Goal: Task Accomplishment & Management: Manage account settings

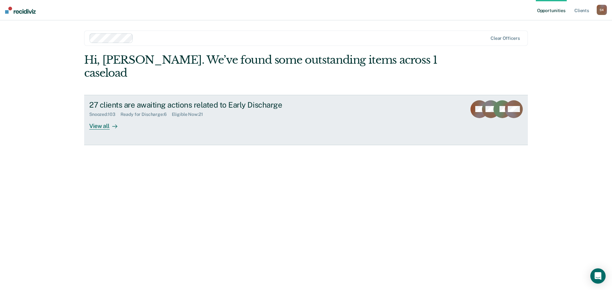
click at [95, 117] on div "View all" at bounding box center [107, 123] width 36 height 12
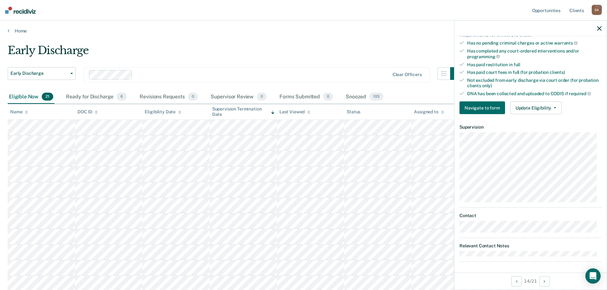
scroll to position [165, 0]
click at [537, 105] on button "Update Eligibility" at bounding box center [536, 106] width 52 height 13
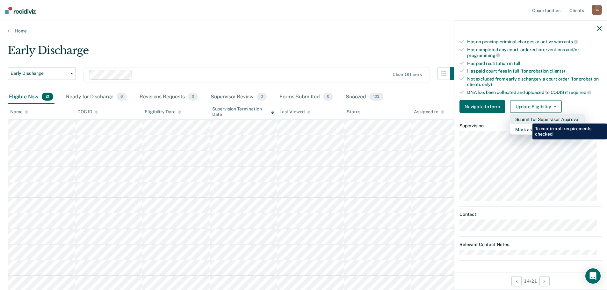
click at [528, 119] on button "Submit for Supervisor Approval" at bounding box center [547, 119] width 75 height 10
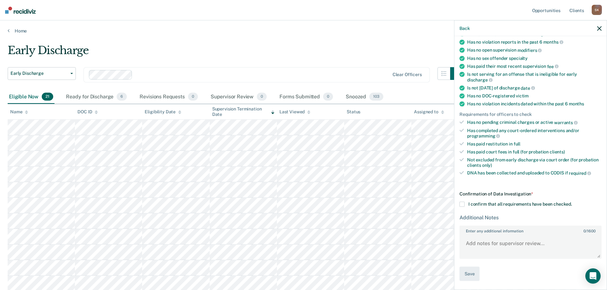
scroll to position [83, 0]
click at [470, 205] on span "I confirm that all requirements have been checked." at bounding box center [520, 204] width 104 height 5
click at [572, 203] on input "I confirm that all requirements have been checked." at bounding box center [572, 203] width 0 height 0
click at [474, 243] on textarea "Enter any additional information 0 / 1600" at bounding box center [530, 247] width 141 height 24
type textarea "Polk County Case"
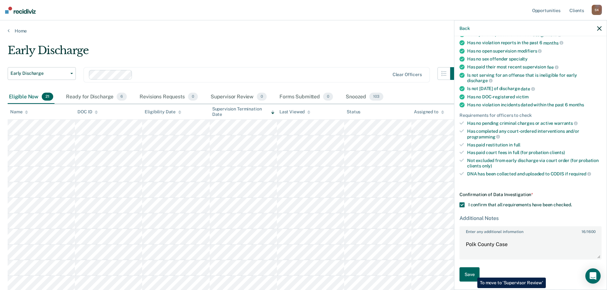
click at [472, 273] on button "Save" at bounding box center [469, 275] width 20 height 14
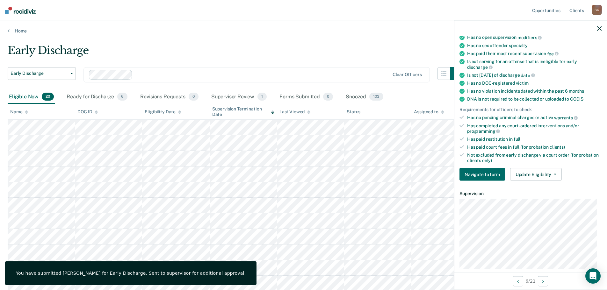
scroll to position [69, 0]
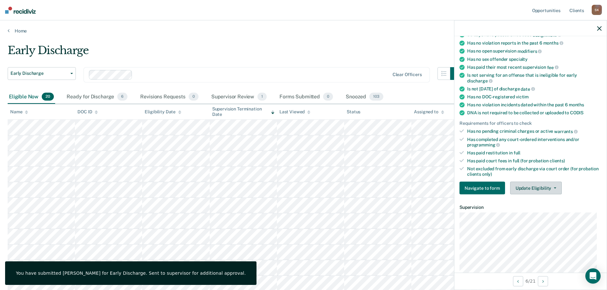
click at [522, 182] on button "Update Eligibility" at bounding box center [536, 188] width 52 height 13
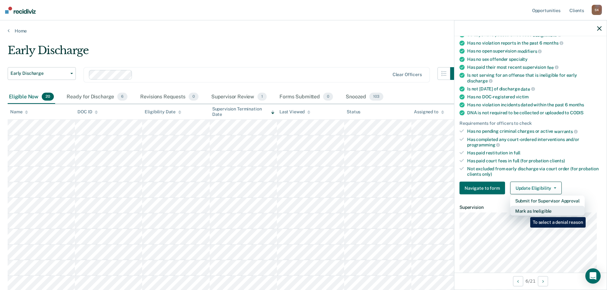
click at [525, 212] on button "Mark as Ineligible" at bounding box center [547, 211] width 75 height 10
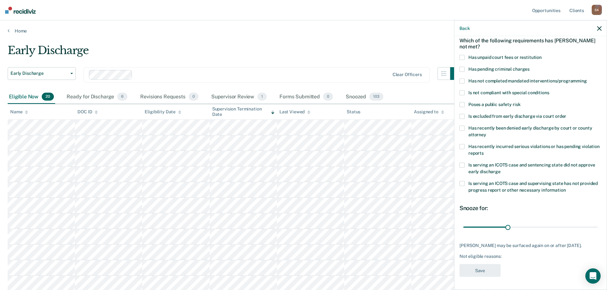
scroll to position [29, 0]
click at [464, 81] on span at bounding box center [461, 81] width 5 height 5
click at [587, 79] on input "Has not completed mandated interventions/programming" at bounding box center [587, 79] width 0 height 0
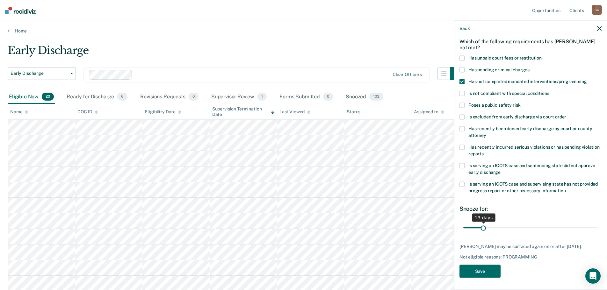
drag, startPoint x: 505, startPoint y: 228, endPoint x: 482, endPoint y: 227, distance: 22.6
type input "13"
click at [482, 227] on input "range" at bounding box center [530, 227] width 134 height 11
click at [482, 274] on button "Save" at bounding box center [479, 271] width 41 height 13
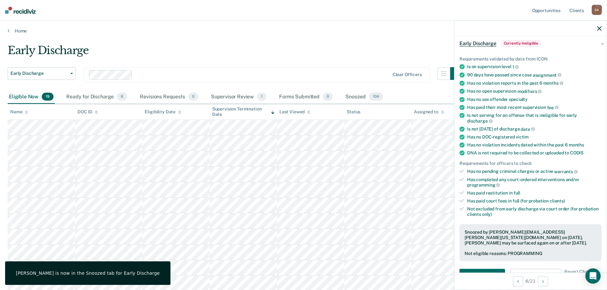
scroll to position [32, 0]
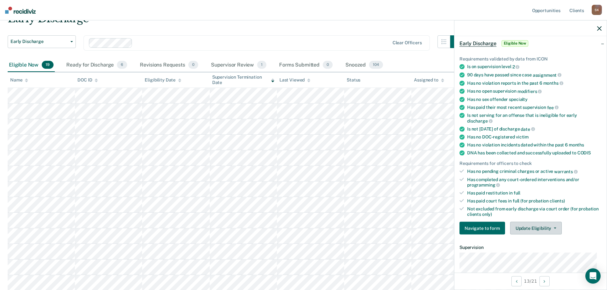
click at [543, 223] on button "Update Eligibility" at bounding box center [536, 228] width 52 height 13
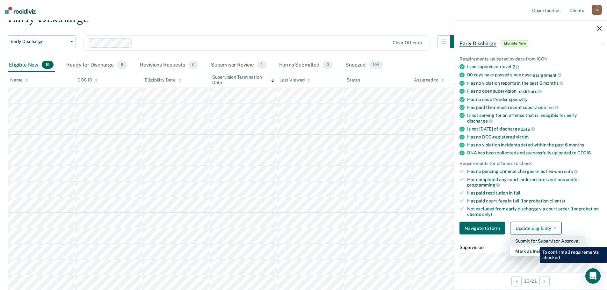
click at [535, 242] on button "Submit for Supervisor Approval" at bounding box center [547, 241] width 75 height 10
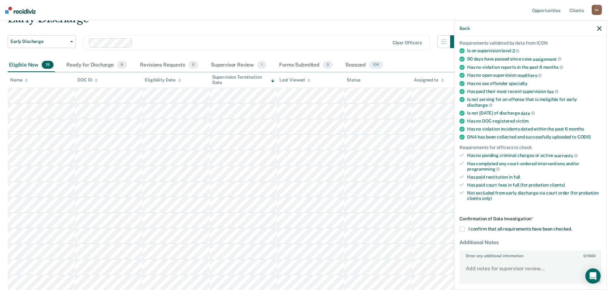
scroll to position [69, 0]
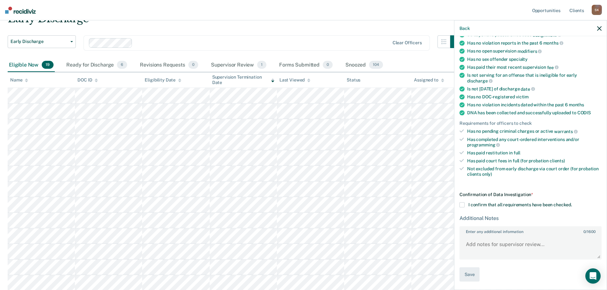
click at [470, 204] on span "I confirm that all requirements have been checked." at bounding box center [520, 204] width 104 height 5
click at [572, 203] on input "I confirm that all requirements have been checked." at bounding box center [572, 203] width 0 height 0
click at [473, 274] on button "Save" at bounding box center [469, 275] width 20 height 14
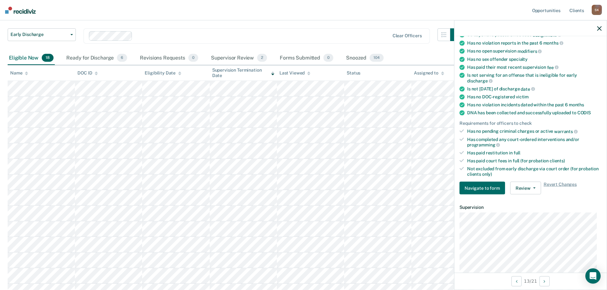
scroll to position [29, 0]
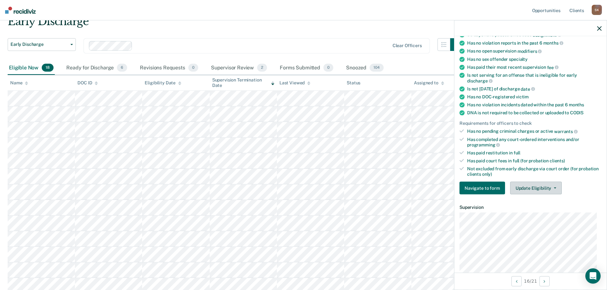
click at [546, 187] on button "Update Eligibility" at bounding box center [536, 188] width 52 height 13
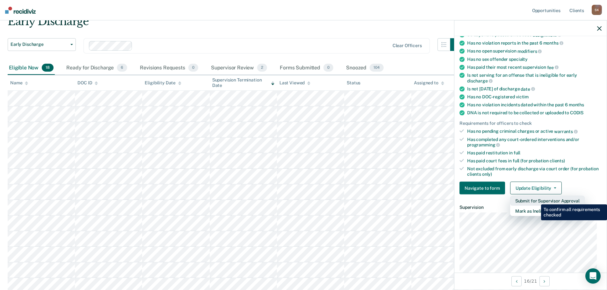
click at [536, 200] on button "Submit for Supervisor Approval" at bounding box center [547, 201] width 75 height 10
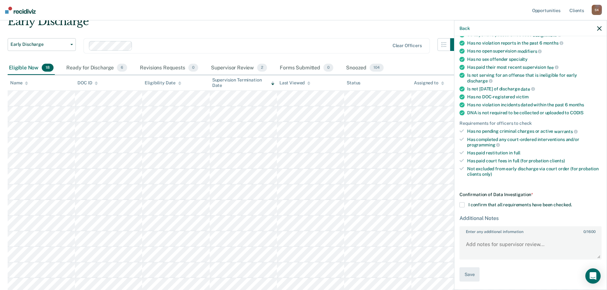
click at [480, 206] on span "I confirm that all requirements have been checked." at bounding box center [520, 204] width 104 height 5
click at [572, 203] on input "I confirm that all requirements have been checked." at bounding box center [572, 203] width 0 height 0
click at [470, 276] on button "Save" at bounding box center [469, 275] width 20 height 14
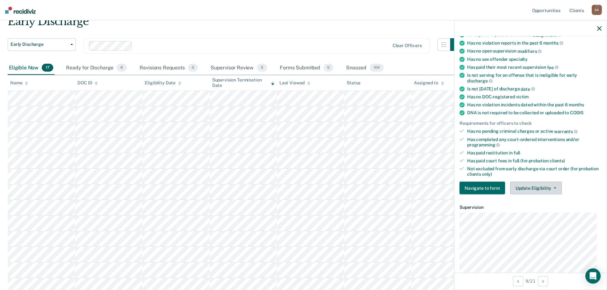
click at [522, 193] on button "Update Eligibility" at bounding box center [536, 188] width 52 height 13
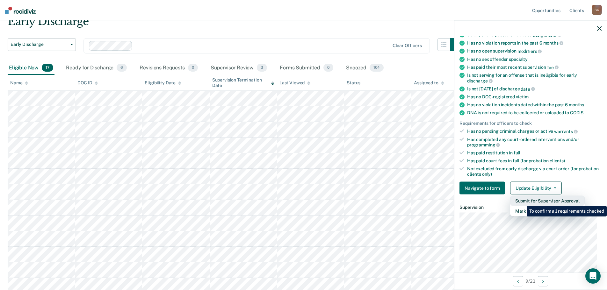
click at [522, 201] on button "Submit for Supervisor Approval" at bounding box center [547, 201] width 75 height 10
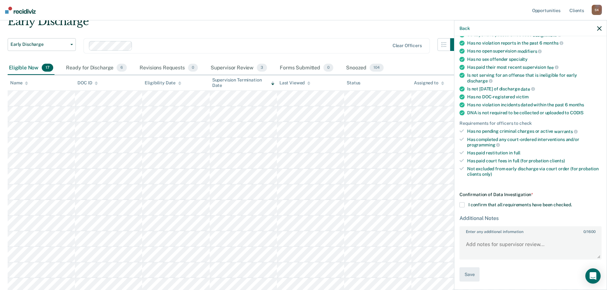
click at [477, 205] on span "I confirm that all requirements have been checked." at bounding box center [520, 204] width 104 height 5
click at [572, 203] on input "I confirm that all requirements have been checked." at bounding box center [572, 203] width 0 height 0
click at [474, 272] on button "Save" at bounding box center [469, 275] width 20 height 14
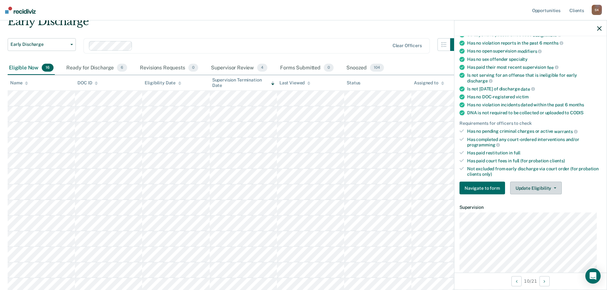
click at [534, 187] on button "Update Eligibility" at bounding box center [536, 188] width 52 height 13
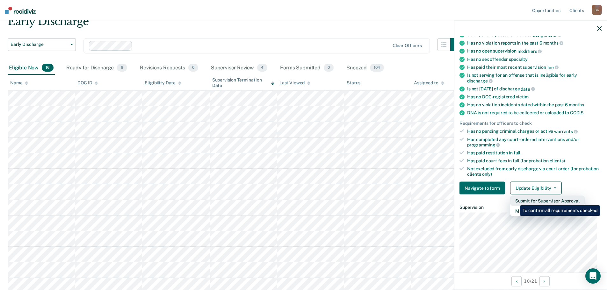
click at [515, 201] on button "Submit for Supervisor Approval" at bounding box center [547, 201] width 75 height 10
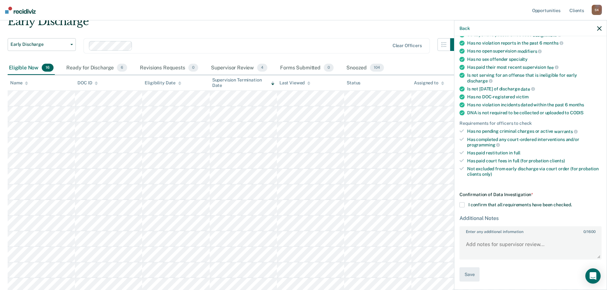
click at [463, 208] on div "Confirmation of Data Investigation * I confirm that all requirements have been …" at bounding box center [530, 237] width 142 height 90
click at [460, 198] on div "Confirmation of Data Investigation * I confirm that all requirements have been …" at bounding box center [530, 237] width 142 height 90
click at [460, 208] on div "Confirmation of Data Investigation * I confirm that all requirements have been …" at bounding box center [530, 237] width 142 height 90
click at [461, 205] on span at bounding box center [461, 205] width 5 height 5
click at [572, 203] on input "I confirm that all requirements have been checked." at bounding box center [572, 203] width 0 height 0
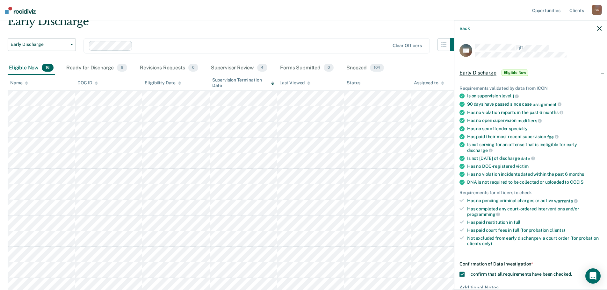
scroll to position [69, 0]
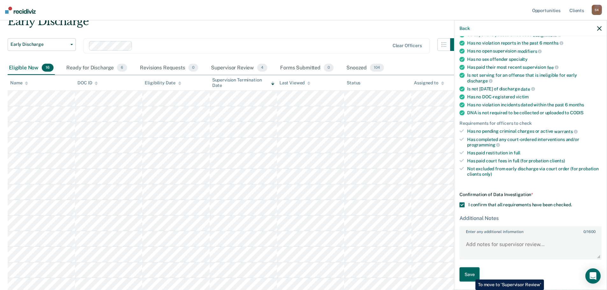
click at [471, 275] on button "Save" at bounding box center [469, 275] width 20 height 14
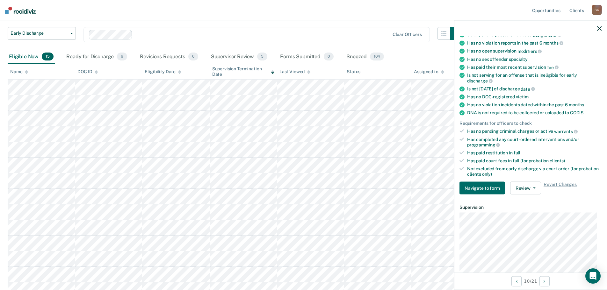
scroll to position [29, 0]
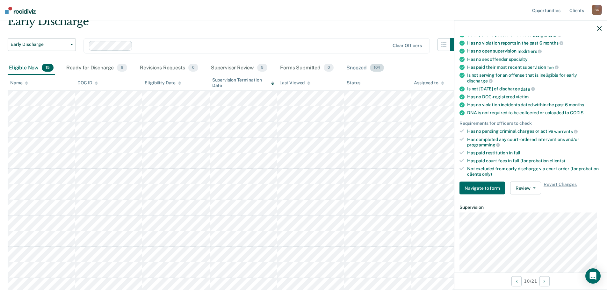
click at [357, 68] on div "Snoozed 104" at bounding box center [365, 68] width 40 height 14
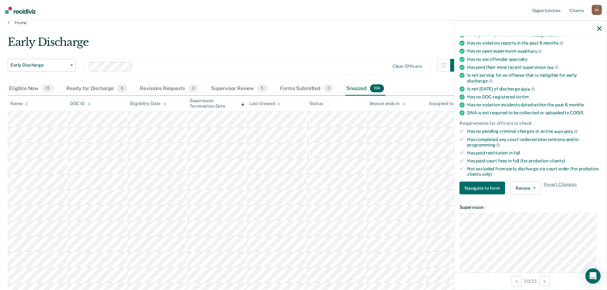
scroll to position [0, 0]
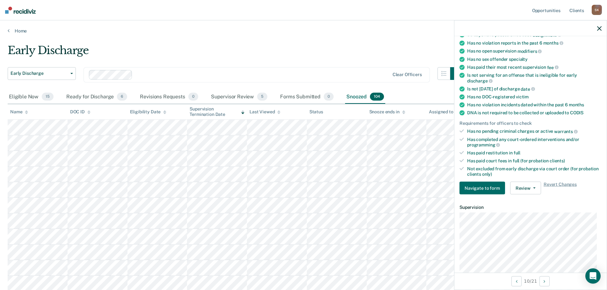
click at [22, 114] on div "Name" at bounding box center [19, 111] width 18 height 5
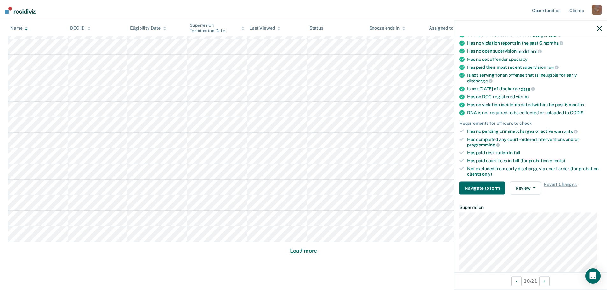
scroll to position [367, 0]
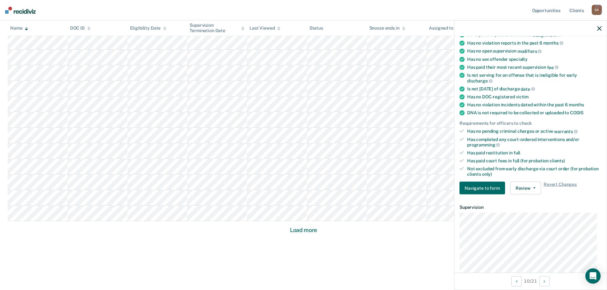
click at [291, 227] on button "Load more" at bounding box center [303, 230] width 31 height 8
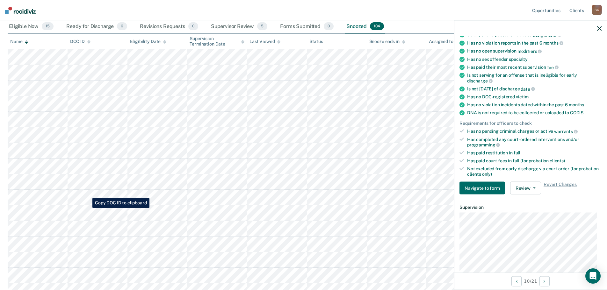
scroll to position [0, 0]
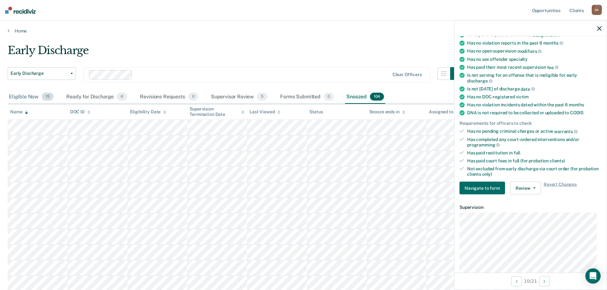
click at [25, 91] on div "Eligible Now 15" at bounding box center [31, 97] width 47 height 14
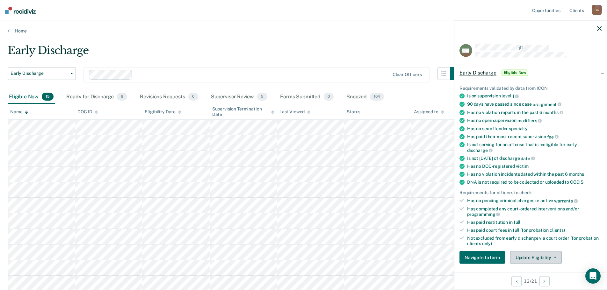
click at [529, 262] on button "Update Eligibility" at bounding box center [536, 257] width 52 height 13
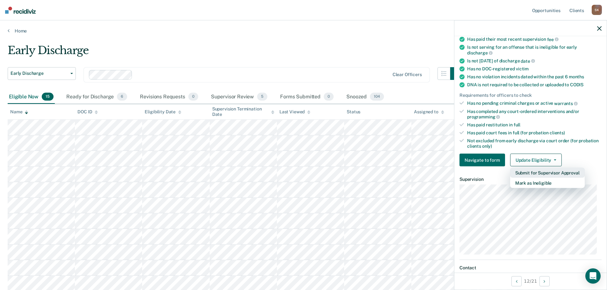
scroll to position [98, 0]
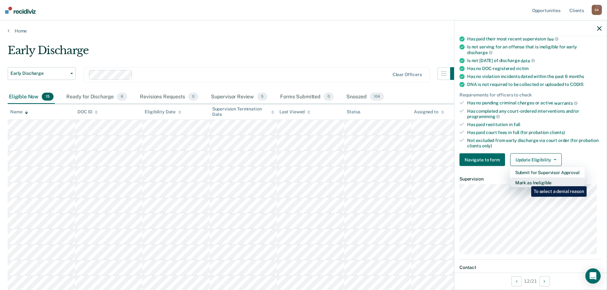
click at [526, 182] on button "Mark as Ineligible" at bounding box center [547, 183] width 75 height 10
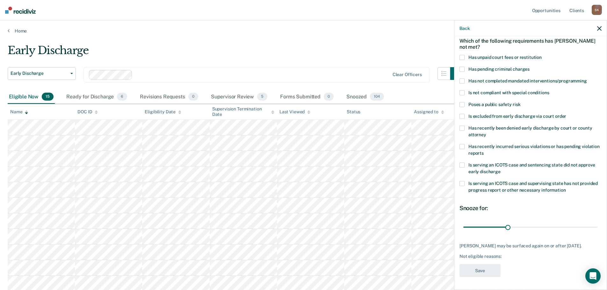
click at [492, 78] on span "Has not completed mandated interventions/programming" at bounding box center [527, 80] width 119 height 5
click at [587, 78] on input "Has not completed mandated interventions/programming" at bounding box center [587, 78] width 0 height 0
drag, startPoint x: 507, startPoint y: 223, endPoint x: 499, endPoint y: 222, distance: 7.4
type input "25"
click at [499, 222] on input "range" at bounding box center [530, 227] width 134 height 11
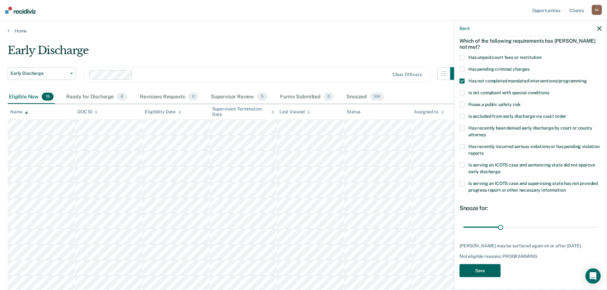
click at [473, 272] on button "Save" at bounding box center [479, 270] width 41 height 13
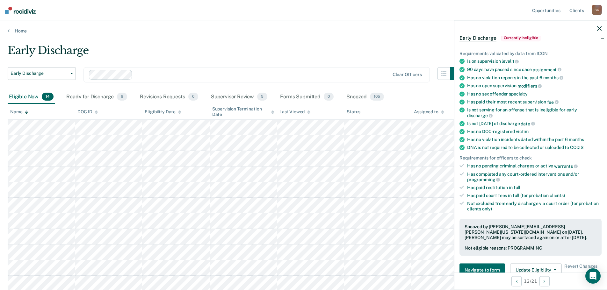
scroll to position [0, 0]
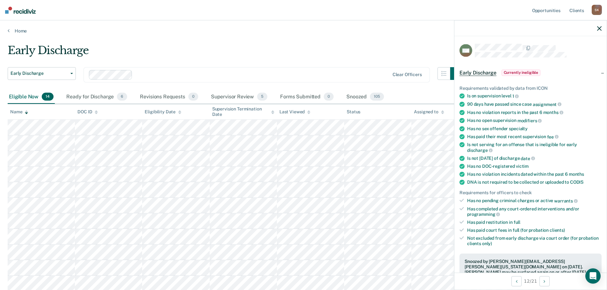
click at [599, 27] on icon "button" at bounding box center [599, 28] width 4 height 4
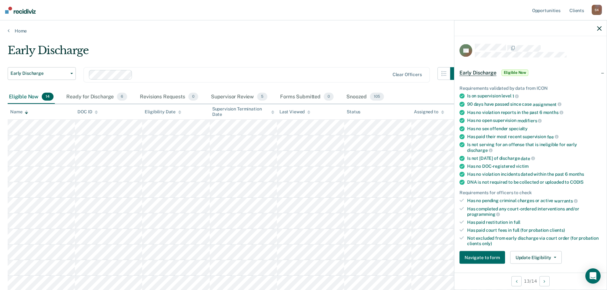
scroll to position [96, 0]
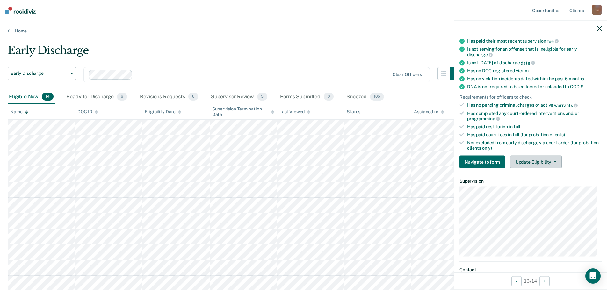
click at [534, 162] on button "Update Eligibility" at bounding box center [536, 162] width 52 height 13
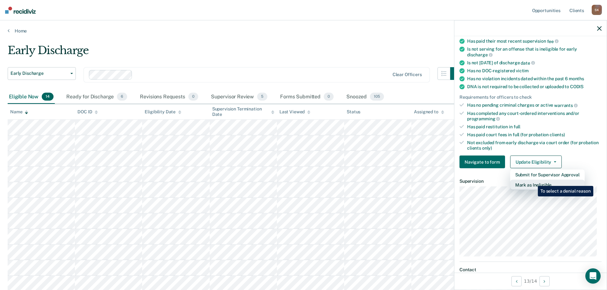
click at [533, 181] on button "Mark as Ineligible" at bounding box center [547, 185] width 75 height 10
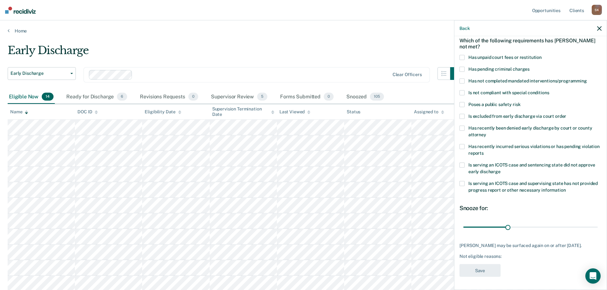
scroll to position [29, 0]
click at [463, 54] on div "Which of the following requirements has [PERSON_NAME] not met?" at bounding box center [530, 44] width 142 height 22
click at [461, 59] on span at bounding box center [461, 57] width 5 height 5
click at [542, 55] on input "Has unpaid court fees or restitution" at bounding box center [542, 55] width 0 height 0
click at [464, 81] on label "Has not completed mandated interventions/programming" at bounding box center [530, 82] width 142 height 7
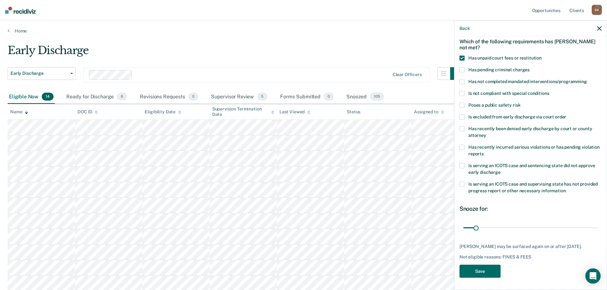
click at [587, 79] on input "Has not completed mandated interventions/programming" at bounding box center [587, 79] width 0 height 0
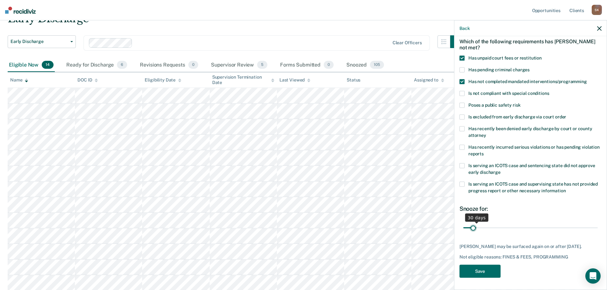
click at [473, 229] on input "range" at bounding box center [530, 227] width 134 height 11
drag, startPoint x: 476, startPoint y: 226, endPoint x: 497, endPoint y: 234, distance: 22.4
type input "91"
click at [497, 234] on input "range" at bounding box center [530, 227] width 134 height 11
click at [476, 269] on button "Save" at bounding box center [479, 271] width 41 height 13
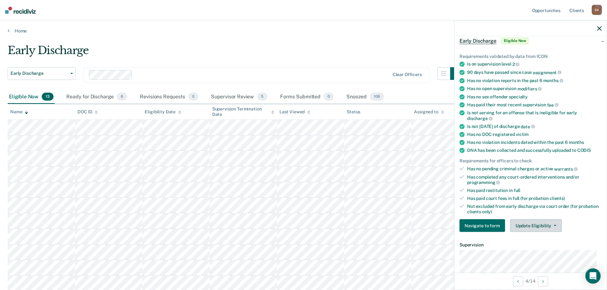
click at [544, 225] on button "Update Eligibility" at bounding box center [536, 225] width 52 height 13
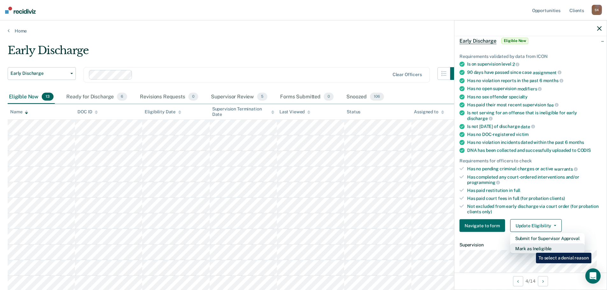
click at [531, 248] on button "Mark as Ineligible" at bounding box center [547, 249] width 75 height 10
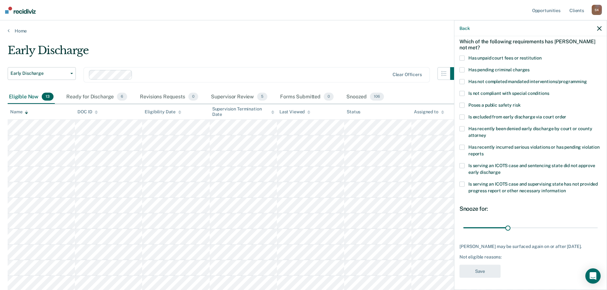
click at [487, 80] on span "Has not completed mandated interventions/programming" at bounding box center [527, 81] width 119 height 5
click at [587, 79] on input "Has not completed mandated interventions/programming" at bounding box center [587, 79] width 0 height 0
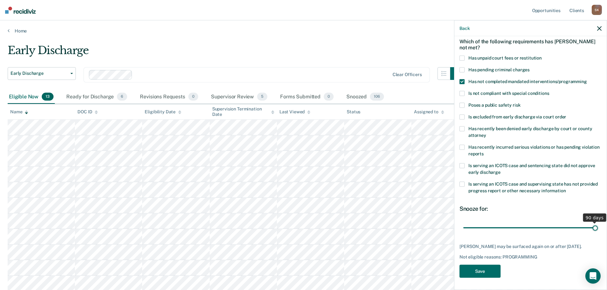
drag, startPoint x: 507, startPoint y: 226, endPoint x: 593, endPoint y: 227, distance: 86.7
type input "90"
click at [593, 227] on input "range" at bounding box center [530, 227] width 134 height 11
drag, startPoint x: 592, startPoint y: 228, endPoint x: 597, endPoint y: 229, distance: 5.3
click at [597, 229] on input "range" at bounding box center [530, 227] width 134 height 11
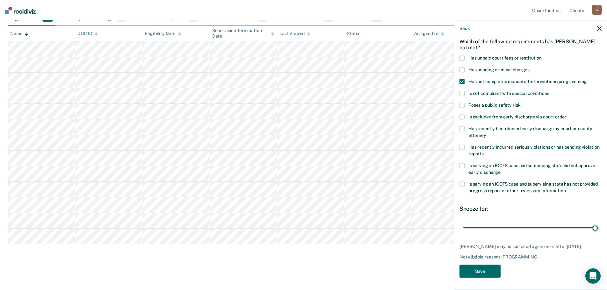
scroll to position [0, 0]
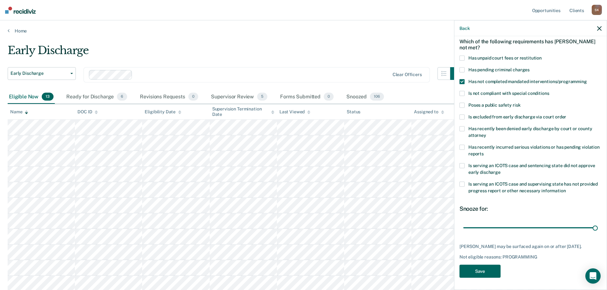
click at [485, 267] on button "Save" at bounding box center [479, 271] width 41 height 13
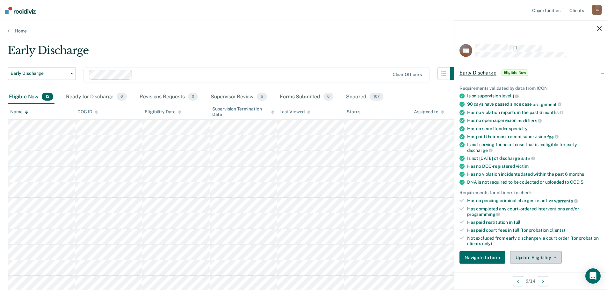
click at [523, 259] on button "Update Eligibility" at bounding box center [536, 257] width 52 height 13
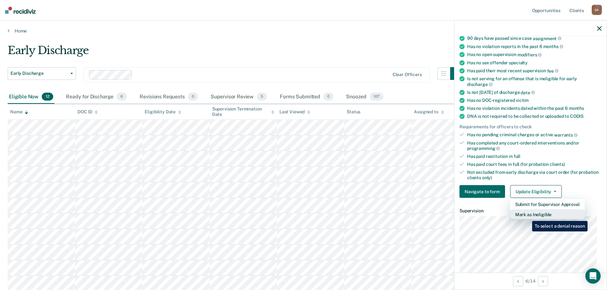
click at [527, 215] on button "Mark as Ineligible" at bounding box center [547, 215] width 75 height 10
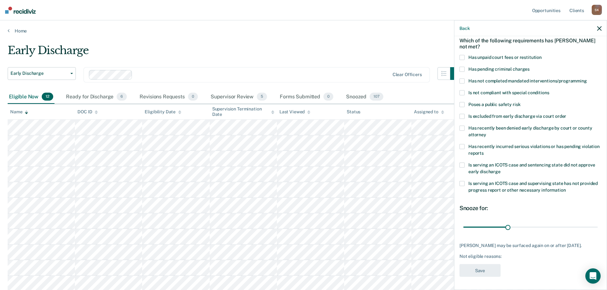
scroll to position [29, 0]
click at [464, 54] on div "Which of the following requirements has [PERSON_NAME] not met?" at bounding box center [530, 44] width 142 height 22
click at [463, 56] on span at bounding box center [461, 57] width 5 height 5
click at [542, 55] on input "Has unpaid court fees or restitution" at bounding box center [542, 55] width 0 height 0
click at [512, 226] on input "range" at bounding box center [530, 227] width 134 height 11
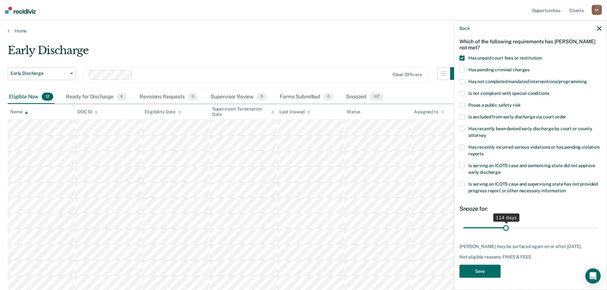
drag, startPoint x: 513, startPoint y: 226, endPoint x: 504, endPoint y: 222, distance: 9.8
click at [504, 222] on input "range" at bounding box center [530, 227] width 134 height 11
drag, startPoint x: 503, startPoint y: 226, endPoint x: 489, endPoint y: 226, distance: 14.3
type input "68"
click at [489, 226] on input "range" at bounding box center [530, 227] width 134 height 11
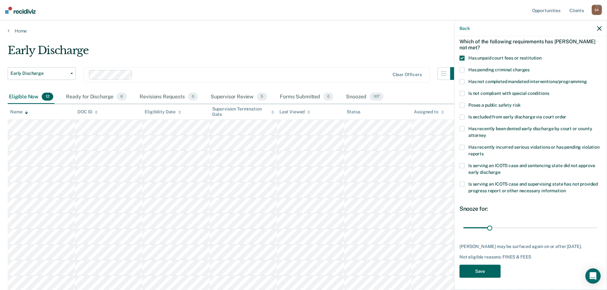
click at [487, 274] on button "Save" at bounding box center [479, 271] width 41 height 13
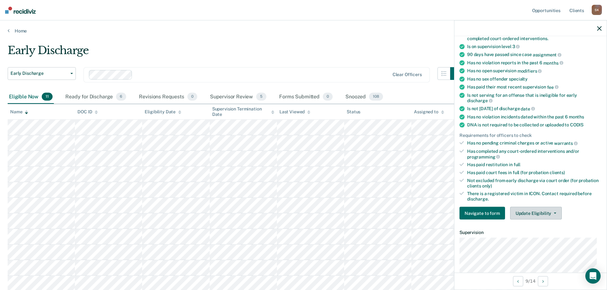
scroll to position [93, 0]
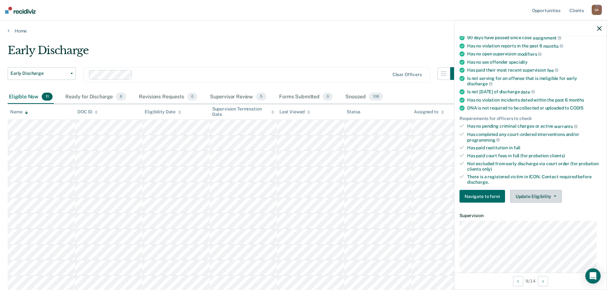
click at [526, 199] on button "Update Eligibility" at bounding box center [536, 196] width 52 height 13
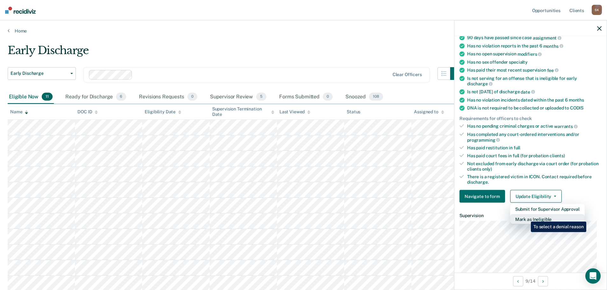
click at [526, 217] on button "Mark as Ineligible" at bounding box center [547, 219] width 75 height 10
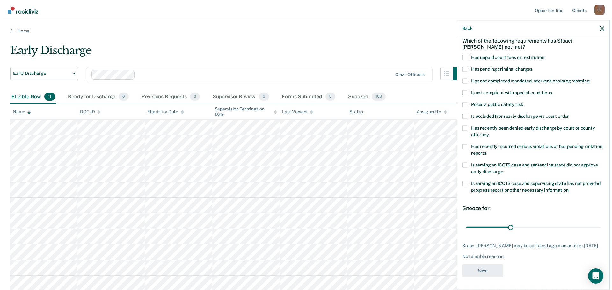
scroll to position [29, 0]
click at [465, 81] on label "Has not completed mandated interventions/programming" at bounding box center [530, 82] width 142 height 7
click at [587, 79] on input "Has not completed mandated interventions/programming" at bounding box center [587, 79] width 0 height 0
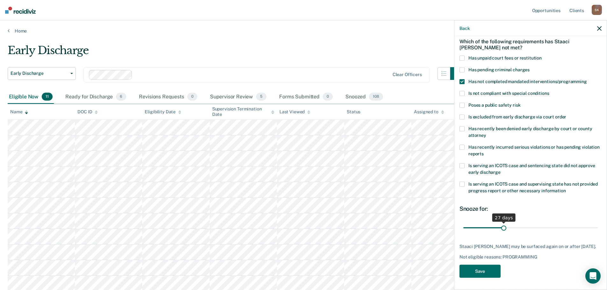
drag, startPoint x: 507, startPoint y: 228, endPoint x: 502, endPoint y: 227, distance: 4.8
type input "27"
click at [502, 227] on input "range" at bounding box center [530, 227] width 134 height 11
click at [489, 271] on button "Save" at bounding box center [479, 271] width 41 height 13
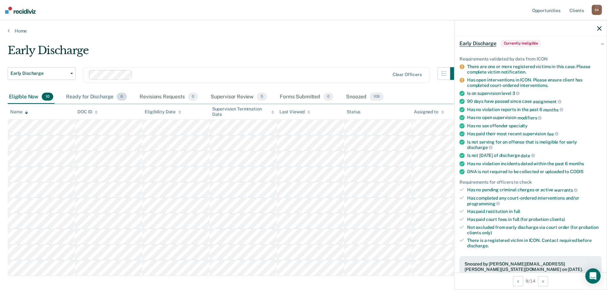
click at [96, 101] on div "Ready for Discharge 6" at bounding box center [96, 97] width 63 height 14
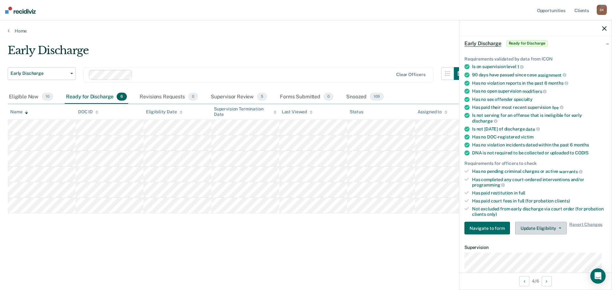
click at [545, 232] on button "Update Eligibility" at bounding box center [541, 228] width 52 height 13
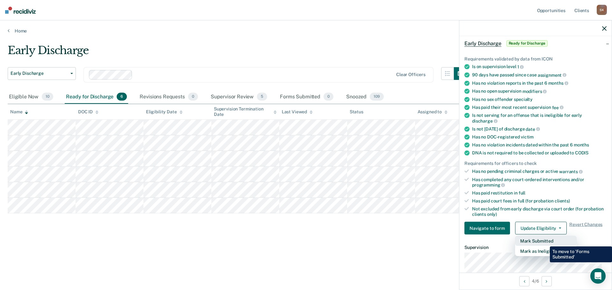
click at [545, 242] on button "Mark Submitted" at bounding box center [545, 241] width 61 height 10
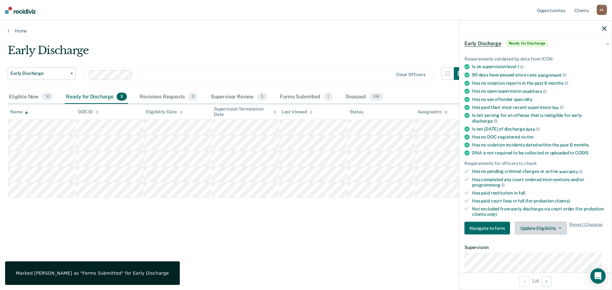
click at [543, 226] on button "Update Eligibility" at bounding box center [541, 228] width 52 height 13
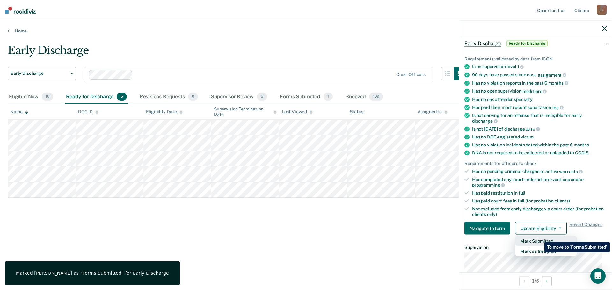
click at [539, 237] on button "Mark Submitted" at bounding box center [545, 241] width 61 height 10
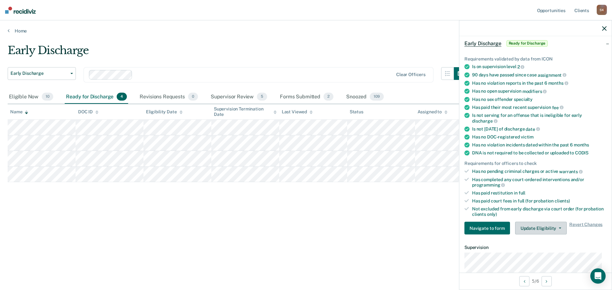
click at [538, 229] on button "Update Eligibility" at bounding box center [541, 228] width 52 height 13
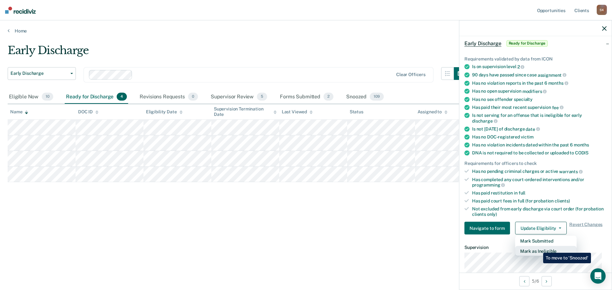
click at [538, 248] on button "Mark as Ineligible" at bounding box center [545, 251] width 61 height 10
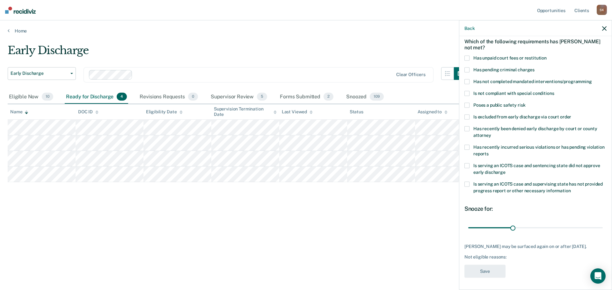
click at [492, 59] on span "Has unpaid court fees or restitution" at bounding box center [509, 57] width 73 height 5
click at [546, 55] on input "Has unpaid court fees or restitution" at bounding box center [546, 55] width 0 height 0
drag, startPoint x: 481, startPoint y: 230, endPoint x: 529, endPoint y: 228, distance: 48.1
click at [529, 228] on input "range" at bounding box center [535, 227] width 134 height 11
drag, startPoint x: 529, startPoint y: 226, endPoint x: 522, endPoint y: 227, distance: 7.4
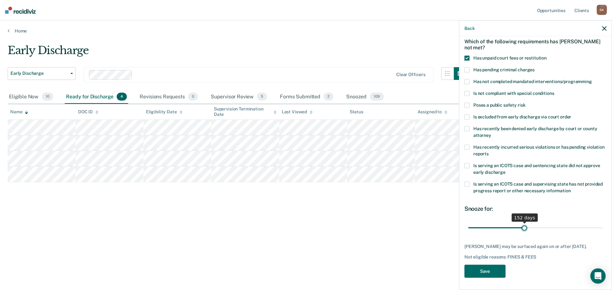
type input "152"
click at [522, 227] on input "range" at bounding box center [535, 227] width 134 height 11
click at [494, 267] on button "Save" at bounding box center [484, 271] width 41 height 13
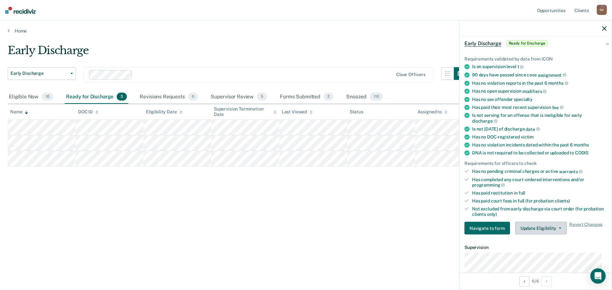
click at [540, 227] on button "Update Eligibility" at bounding box center [541, 228] width 52 height 13
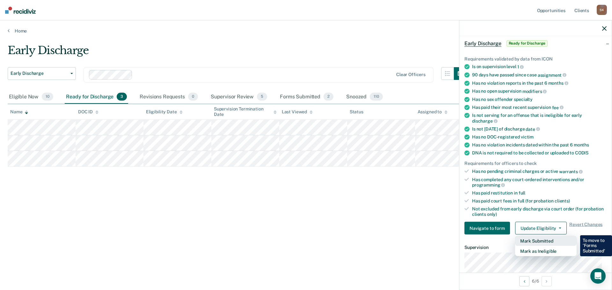
scroll to position [0, 0]
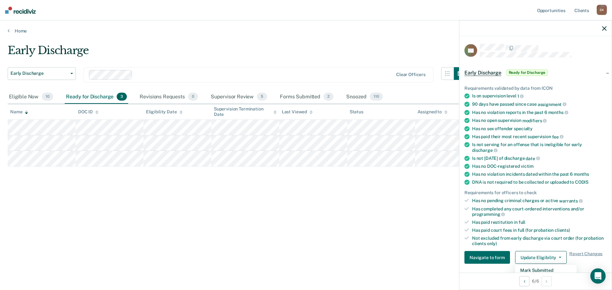
click at [462, 7] on nav "Opportunities Client s [PERSON_NAME] [PERSON_NAME] Profile How it works Log Out" at bounding box center [306, 10] width 612 height 20
click at [527, 257] on button "Update Eligibility" at bounding box center [541, 257] width 52 height 13
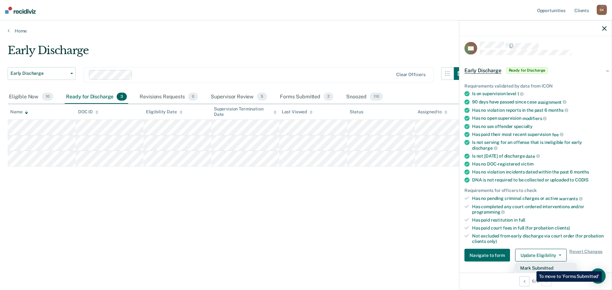
click at [531, 267] on button "Mark Submitted" at bounding box center [545, 268] width 61 height 10
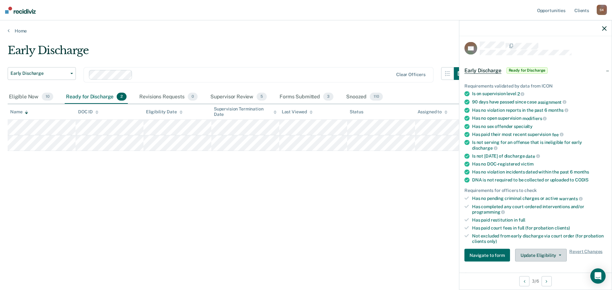
click at [538, 252] on button "Update Eligibility" at bounding box center [541, 255] width 52 height 13
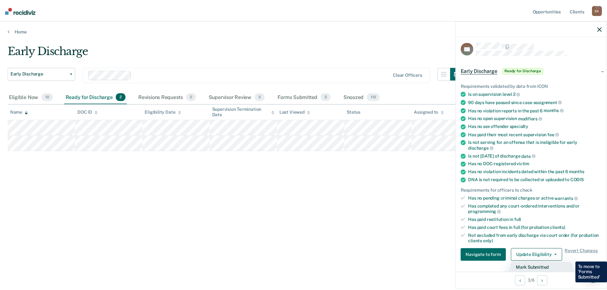
scroll to position [66, 0]
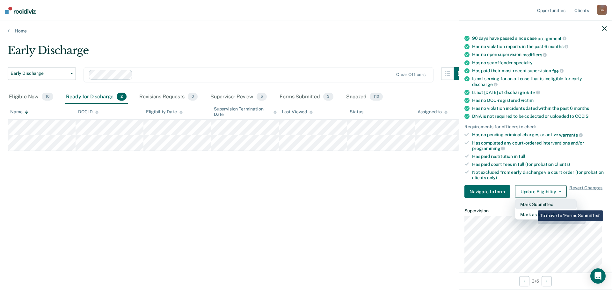
click at [533, 206] on button "Mark Submitted" at bounding box center [545, 204] width 61 height 10
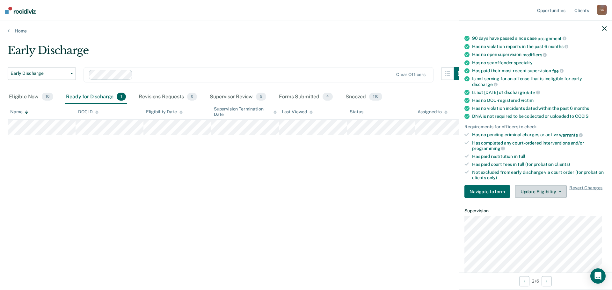
click at [549, 186] on button "Update Eligibility" at bounding box center [541, 191] width 52 height 13
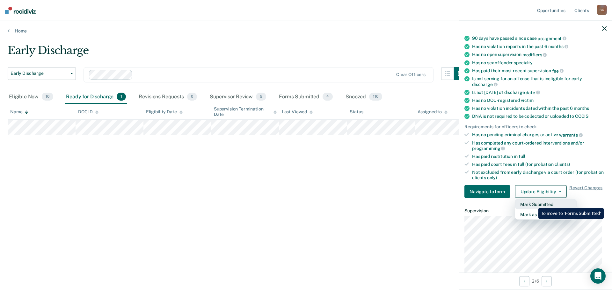
click at [533, 204] on button "Mark Submitted" at bounding box center [545, 204] width 61 height 10
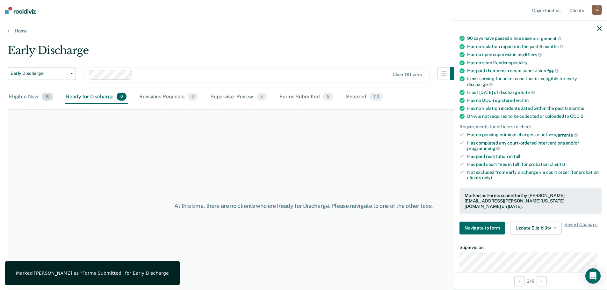
click at [32, 96] on div "Eligible Now 10" at bounding box center [31, 97] width 47 height 14
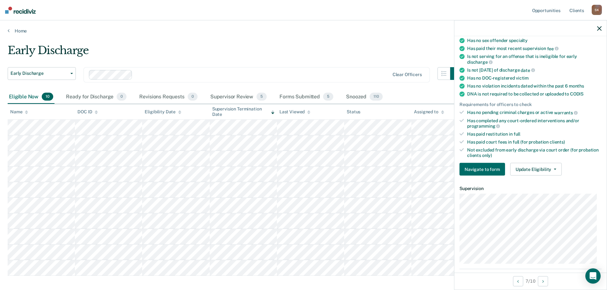
scroll to position [151, 0]
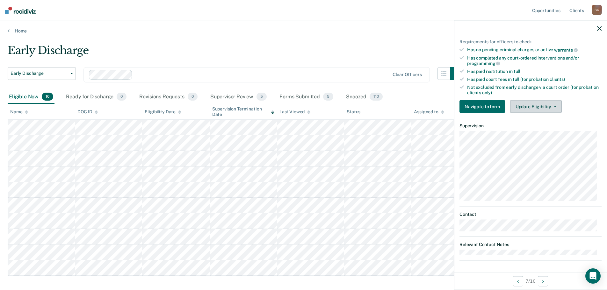
click at [525, 102] on button "Update Eligibility" at bounding box center [536, 106] width 52 height 13
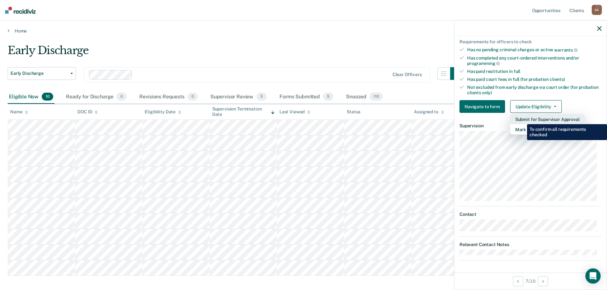
click at [522, 119] on button "Submit for Supervisor Approval" at bounding box center [547, 119] width 75 height 10
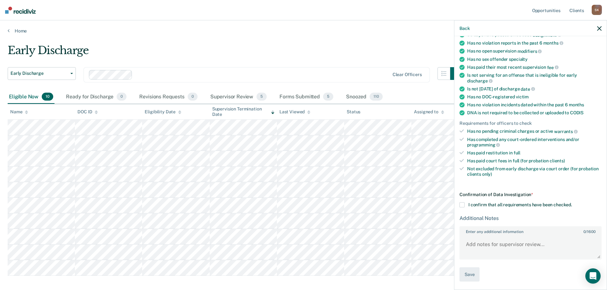
click at [460, 205] on span at bounding box center [461, 205] width 5 height 5
click at [572, 203] on input "I confirm that all requirements have been checked." at bounding box center [572, 203] width 0 height 0
click at [475, 245] on textarea "Enter any additional information 0 / 1600" at bounding box center [530, 247] width 141 height 24
type textarea "Discharge Reviewed and Submitted"
click at [471, 277] on button "Save" at bounding box center [469, 275] width 20 height 14
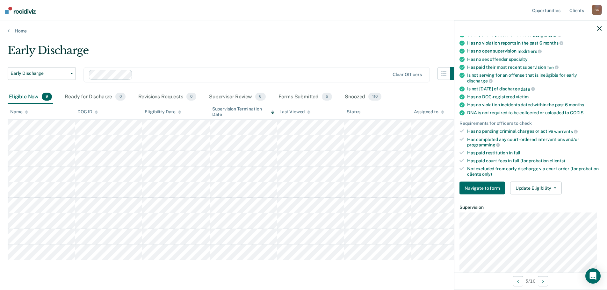
click at [447, 16] on nav "Opportunities Client s [PERSON_NAME] [PERSON_NAME] Profile How it works Log Out" at bounding box center [303, 10] width 607 height 20
click at [420, 27] on div "Home" at bounding box center [303, 26] width 607 height 13
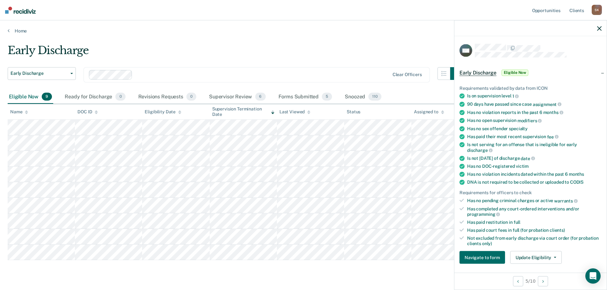
scroll to position [151, 0]
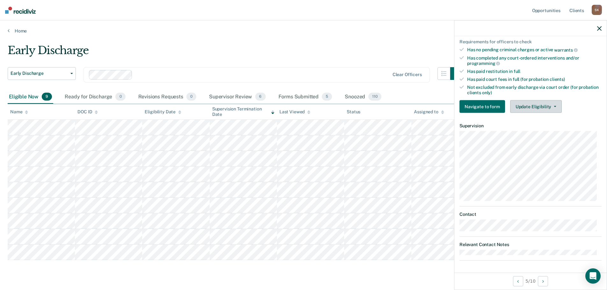
click at [532, 100] on button "Update Eligibility" at bounding box center [536, 106] width 52 height 13
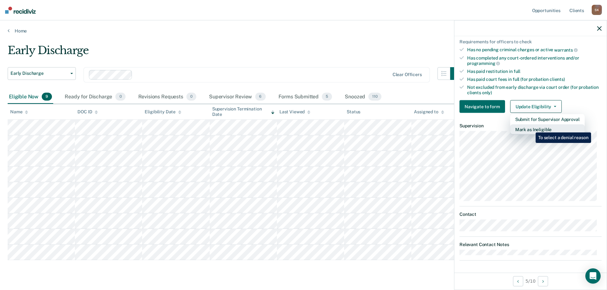
click at [531, 128] on button "Mark as Ineligible" at bounding box center [547, 130] width 75 height 10
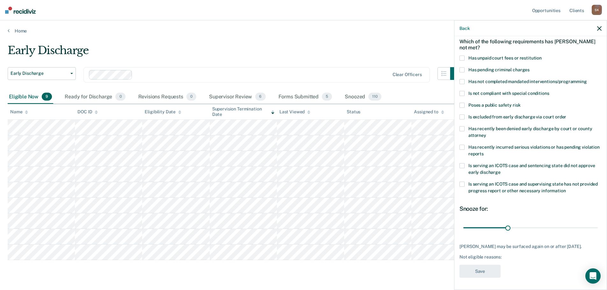
click at [481, 81] on span "Has not completed mandated interventions/programming" at bounding box center [527, 81] width 119 height 5
click at [587, 79] on input "Has not completed mandated interventions/programming" at bounding box center [587, 79] width 0 height 0
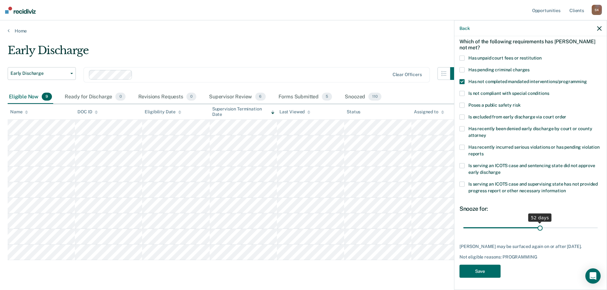
drag, startPoint x: 508, startPoint y: 226, endPoint x: 537, endPoint y: 233, distance: 29.6
type input "52"
click at [537, 233] on input "range" at bounding box center [530, 227] width 134 height 11
click at [485, 277] on div "SW Which of the following requirements has [PERSON_NAME] not met? Has unpaid co…" at bounding box center [530, 148] width 142 height 267
click at [485, 276] on button "Save" at bounding box center [479, 271] width 41 height 13
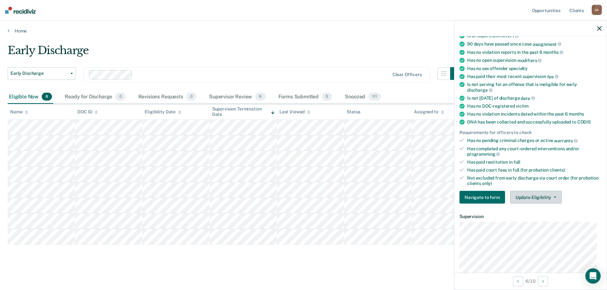
scroll to position [64, 0]
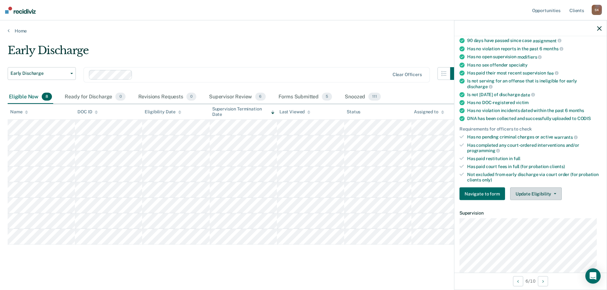
click at [523, 193] on button "Update Eligibility" at bounding box center [536, 194] width 52 height 13
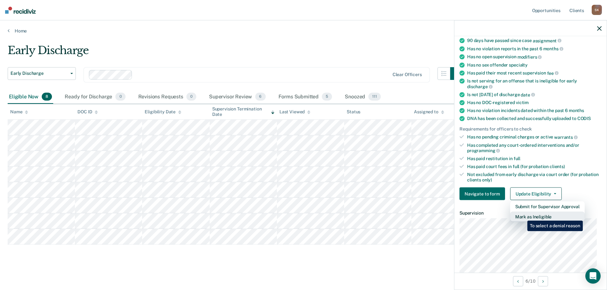
click at [522, 216] on button "Mark as Ineligible" at bounding box center [547, 217] width 75 height 10
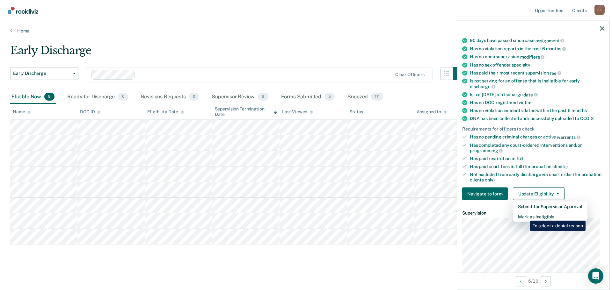
scroll to position [29, 0]
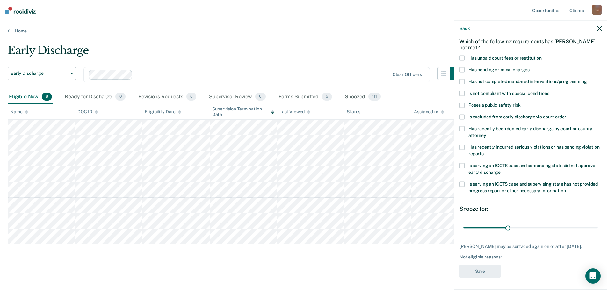
click at [489, 81] on span "Has not completed mandated interventions/programming" at bounding box center [527, 81] width 119 height 5
click at [587, 79] on input "Has not completed mandated interventions/programming" at bounding box center [587, 79] width 0 height 0
drag, startPoint x: 505, startPoint y: 226, endPoint x: 500, endPoint y: 225, distance: 5.3
type input "25"
click at [500, 225] on input "range" at bounding box center [530, 227] width 134 height 11
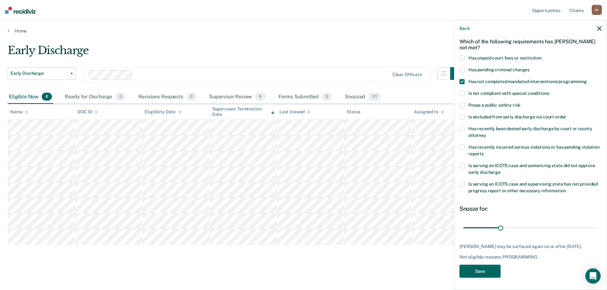
click at [486, 272] on button "Save" at bounding box center [479, 271] width 41 height 13
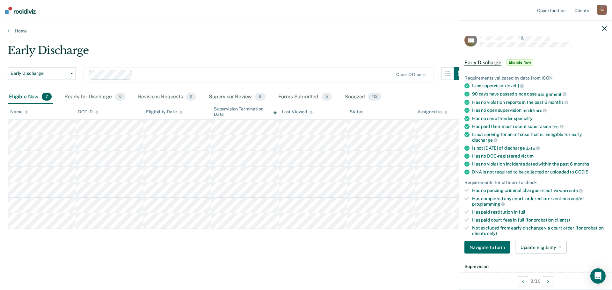
scroll to position [0, 0]
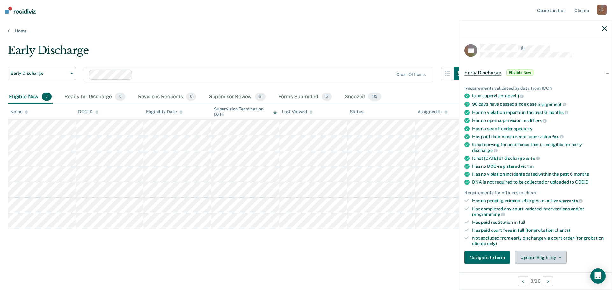
click at [546, 257] on button "Update Eligibility" at bounding box center [541, 257] width 52 height 13
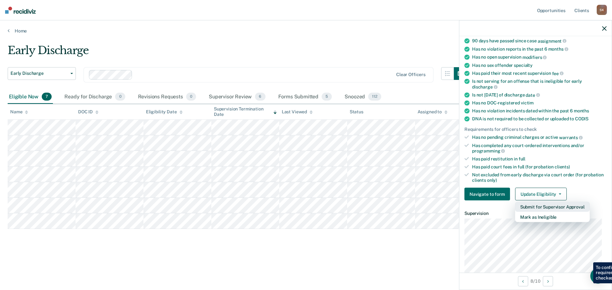
scroll to position [66, 0]
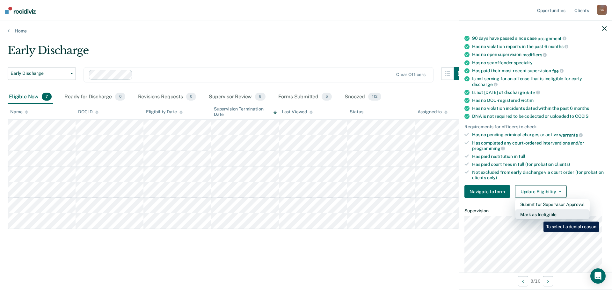
click at [538, 217] on button "Mark as Ineligible" at bounding box center [552, 215] width 75 height 10
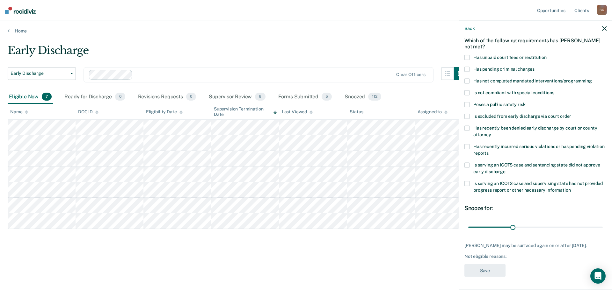
scroll to position [29, 0]
click at [468, 80] on span at bounding box center [466, 81] width 5 height 5
click at [592, 79] on input "Has not completed mandated interventions/programming" at bounding box center [592, 79] width 0 height 0
click at [512, 227] on input "range" at bounding box center [535, 227] width 134 height 11
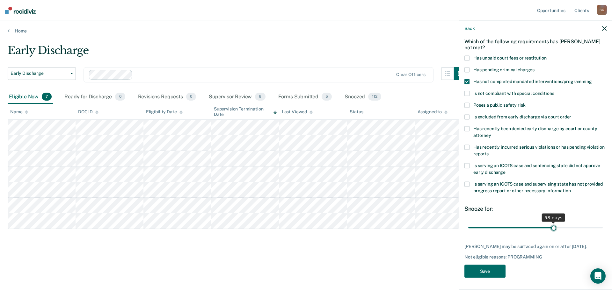
drag, startPoint x: 512, startPoint y: 226, endPoint x: 551, endPoint y: 226, distance: 38.5
type input "58"
click at [551, 226] on input "range" at bounding box center [535, 227] width 134 height 11
click at [490, 273] on button "Save" at bounding box center [484, 271] width 41 height 13
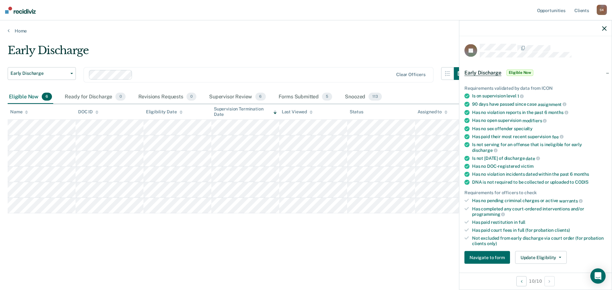
scroll to position [96, 0]
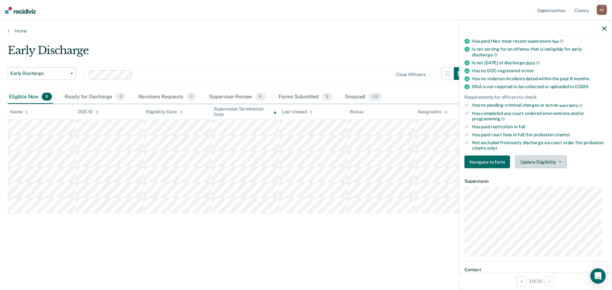
click at [531, 156] on button "Update Eligibility" at bounding box center [541, 162] width 52 height 13
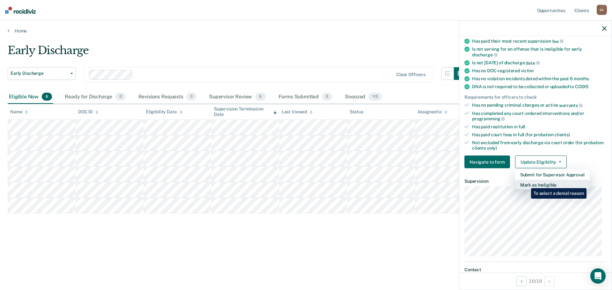
click at [526, 183] on button "Mark as Ineligible" at bounding box center [552, 185] width 75 height 10
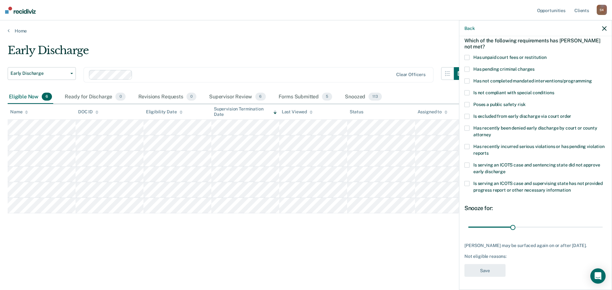
scroll to position [29, 0]
click at [494, 83] on span "Has not completed mandated interventions/programming" at bounding box center [532, 81] width 119 height 5
click at [592, 79] on input "Has not completed mandated interventions/programming" at bounding box center [592, 79] width 0 height 0
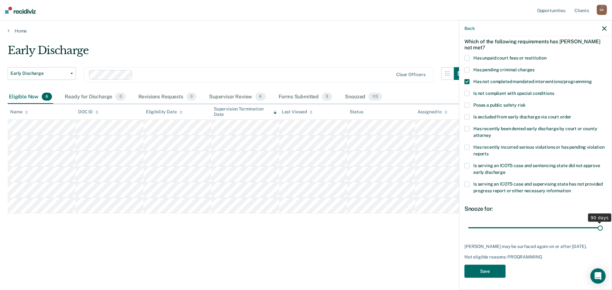
drag, startPoint x: 510, startPoint y: 227, endPoint x: 600, endPoint y: 227, distance: 90.2
type input "90"
click at [600, 227] on input "range" at bounding box center [535, 227] width 134 height 11
click at [499, 271] on button "Save" at bounding box center [484, 271] width 41 height 13
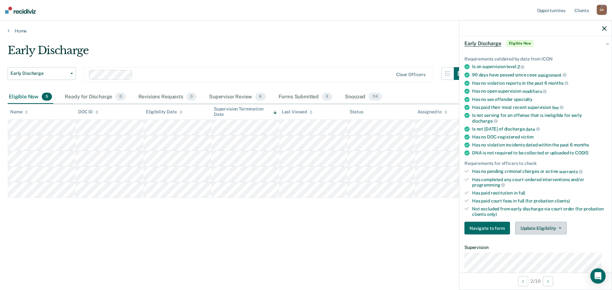
click at [526, 228] on button "Update Eligibility" at bounding box center [541, 228] width 52 height 13
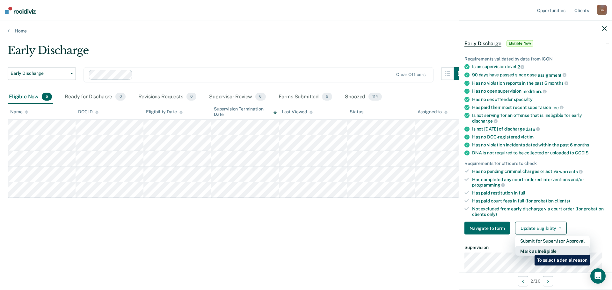
click at [529, 250] on button "Mark as Ineligible" at bounding box center [552, 251] width 75 height 10
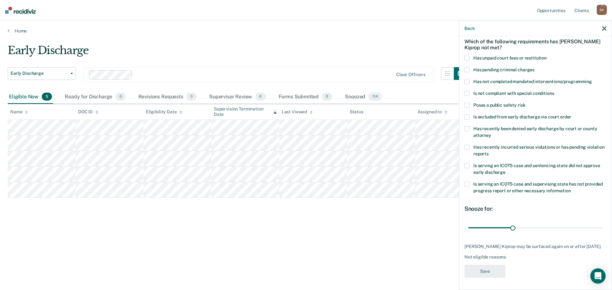
click at [505, 84] on label "Has not completed mandated interventions/programming" at bounding box center [535, 82] width 142 height 7
click at [592, 79] on input "Has not completed mandated interventions/programming" at bounding box center [592, 79] width 0 height 0
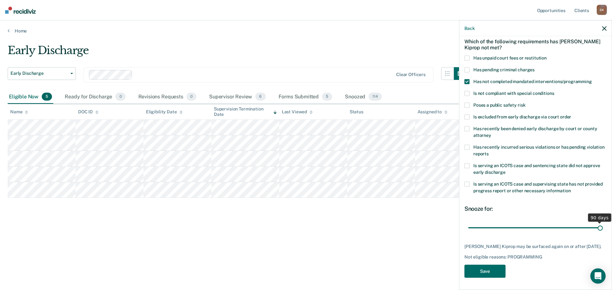
drag, startPoint x: 512, startPoint y: 227, endPoint x: 627, endPoint y: 223, distance: 115.7
type input "90"
click at [602, 223] on input "range" at bounding box center [535, 227] width 134 height 11
click at [498, 275] on button "Save" at bounding box center [484, 271] width 41 height 13
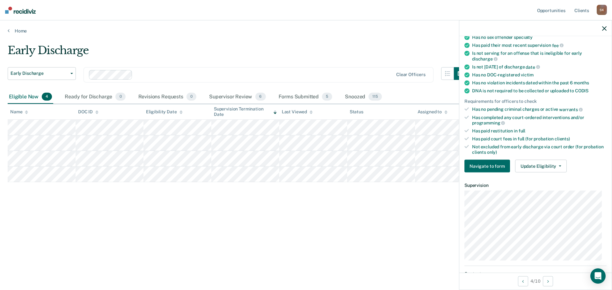
scroll to position [93, 0]
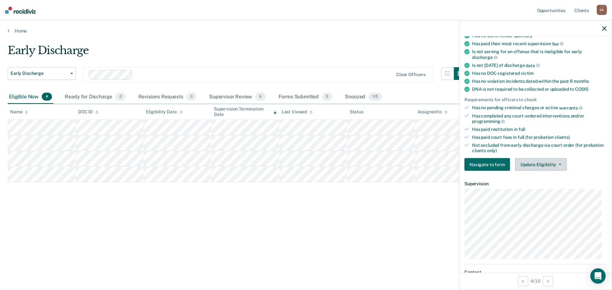
click at [543, 169] on button "Update Eligibility" at bounding box center [541, 164] width 52 height 13
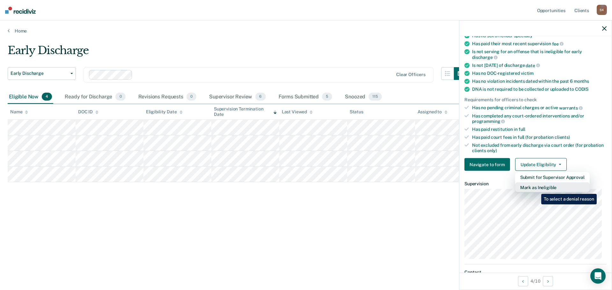
click at [536, 189] on button "Mark as Ineligible" at bounding box center [552, 188] width 75 height 10
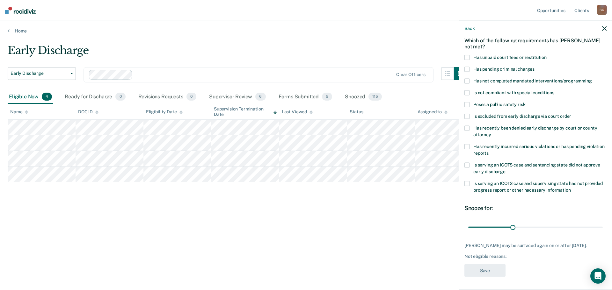
scroll to position [29, 0]
click at [467, 60] on label "Has unpaid court fees or restitution" at bounding box center [535, 58] width 142 height 7
click at [546, 55] on input "Has unpaid court fees or restitution" at bounding box center [546, 55] width 0 height 0
drag, startPoint x: 480, startPoint y: 229, endPoint x: 531, endPoint y: 221, distance: 51.6
click at [531, 222] on input "range" at bounding box center [535, 227] width 134 height 11
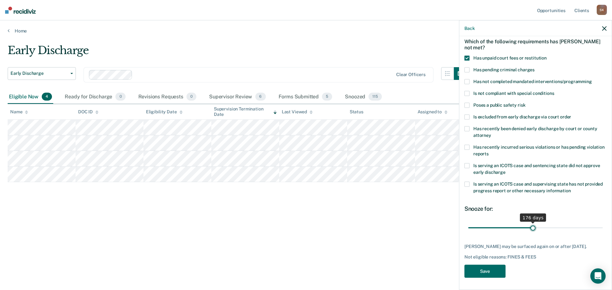
click at [530, 230] on input "range" at bounding box center [535, 227] width 134 height 11
type input "181"
click at [496, 265] on button "Save" at bounding box center [484, 271] width 41 height 13
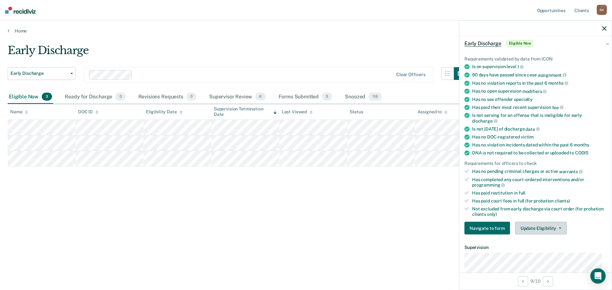
drag, startPoint x: 538, startPoint y: 228, endPoint x: 545, endPoint y: 230, distance: 6.9
click at [539, 228] on button "Update Eligibility" at bounding box center [541, 228] width 52 height 13
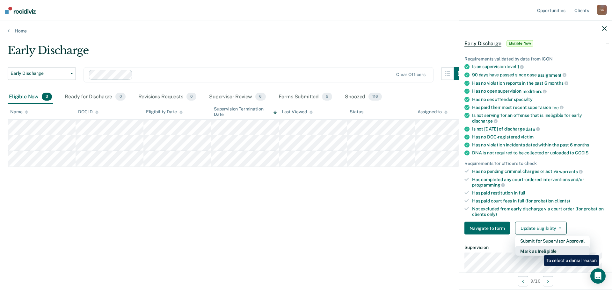
click at [539, 251] on button "Mark as Ineligible" at bounding box center [552, 251] width 75 height 10
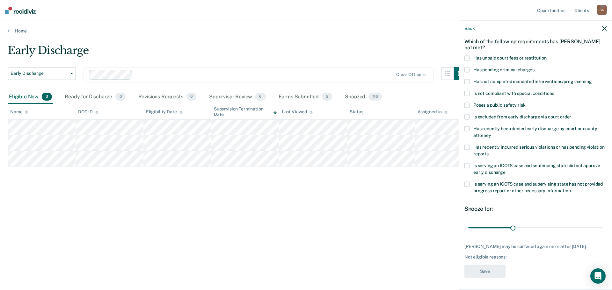
click at [484, 58] on span "Has unpaid court fees or restitution" at bounding box center [509, 57] width 73 height 5
click at [546, 55] on input "Has unpaid court fees or restitution" at bounding box center [546, 55] width 0 height 0
click at [485, 77] on div "Has pending criminal charges" at bounding box center [535, 73] width 142 height 12
click at [485, 82] on span "Has not completed mandated interventions/programming" at bounding box center [532, 81] width 119 height 5
click at [592, 79] on input "Has not completed mandated interventions/programming" at bounding box center [592, 79] width 0 height 0
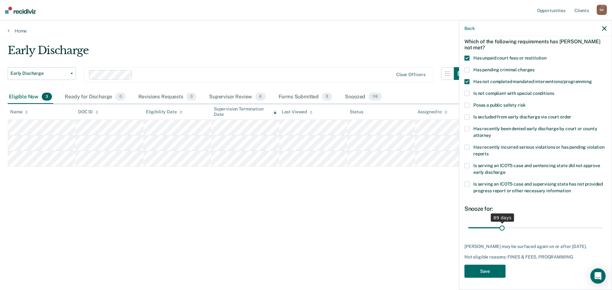
drag, startPoint x: 483, startPoint y: 226, endPoint x: 501, endPoint y: 223, distance: 18.4
click at [501, 223] on input "range" at bounding box center [535, 227] width 134 height 11
type input "91"
click at [490, 277] on button "Save" at bounding box center [484, 271] width 41 height 13
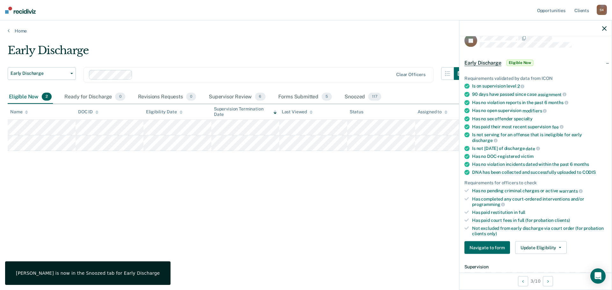
scroll to position [0, 0]
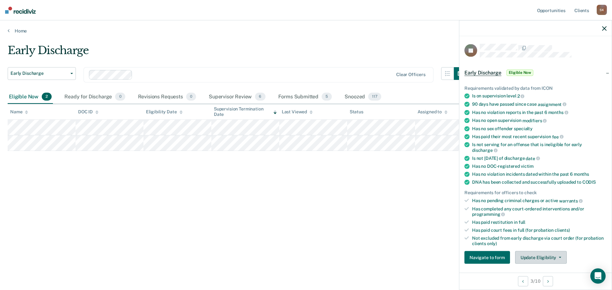
click at [548, 253] on button "Update Eligibility" at bounding box center [541, 257] width 52 height 13
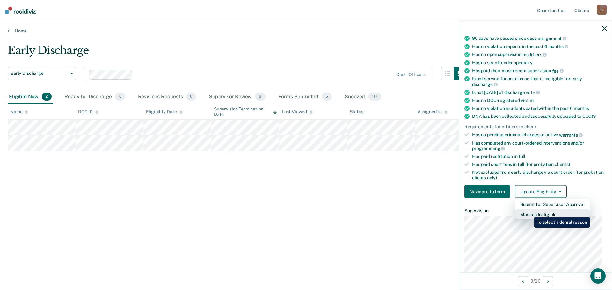
click at [529, 212] on button "Mark as Ineligible" at bounding box center [552, 215] width 75 height 10
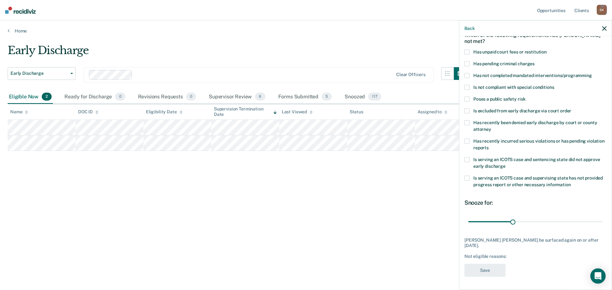
scroll to position [29, 0]
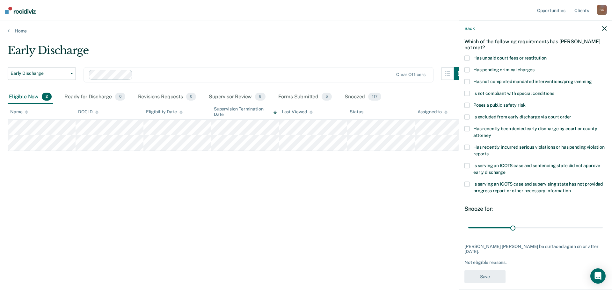
click at [479, 83] on span "Has not completed mandated interventions/programming" at bounding box center [532, 81] width 119 height 5
click at [592, 79] on input "Has not completed mandated interventions/programming" at bounding box center [592, 79] width 0 height 0
drag, startPoint x: 512, startPoint y: 227, endPoint x: 483, endPoint y: 225, distance: 28.7
type input "10"
click at [483, 225] on input "range" at bounding box center [535, 227] width 134 height 11
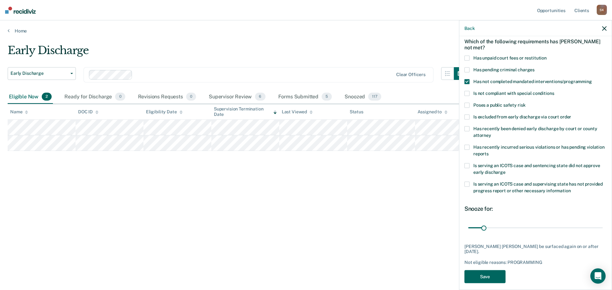
click at [492, 272] on button "Save" at bounding box center [484, 276] width 41 height 13
